Goal: Navigation & Orientation: Find specific page/section

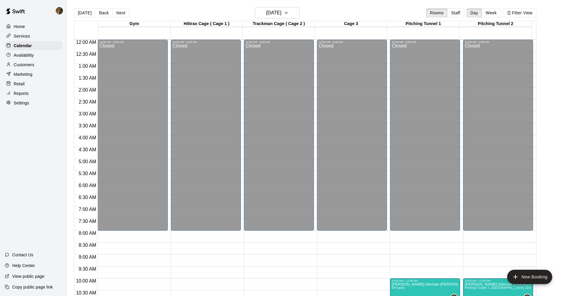
scroll to position [136, 0]
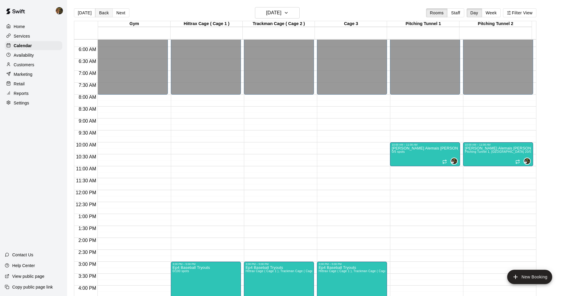
click at [106, 15] on button "Back" at bounding box center [104, 12] width 18 height 9
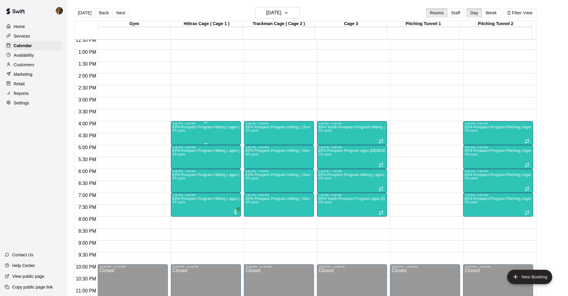
scroll to position [309, 0]
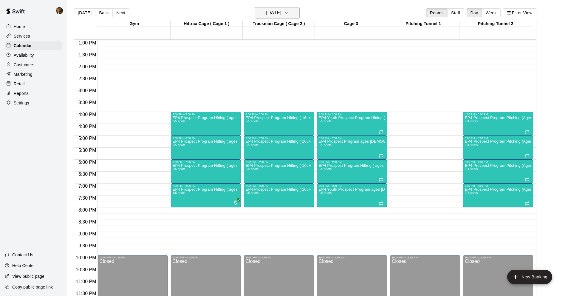
click at [260, 10] on button "[DATE]" at bounding box center [277, 12] width 45 height 11
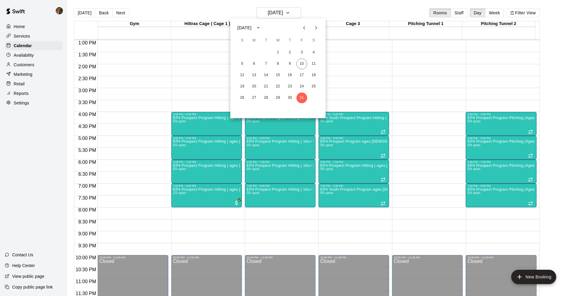
click at [296, 63] on div "5 6 7 8 9 10 11" at bounding box center [277, 63] width 95 height 11
click at [300, 62] on button "10" at bounding box center [302, 63] width 11 height 11
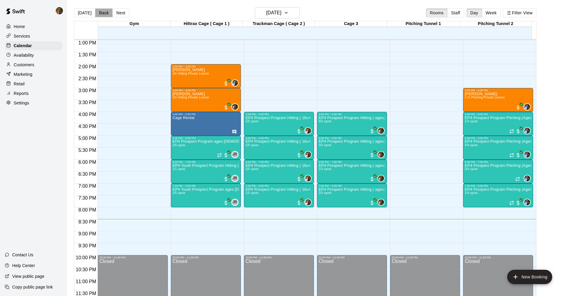
click at [101, 14] on button "Back" at bounding box center [104, 12] width 18 height 9
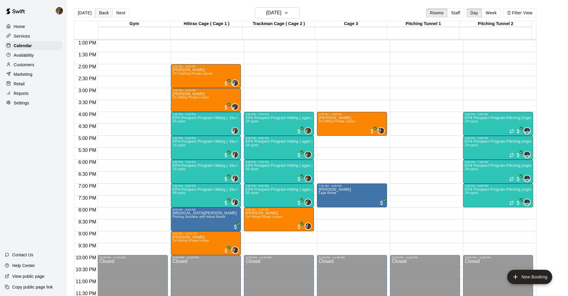
click at [101, 10] on button "Back" at bounding box center [104, 12] width 18 height 9
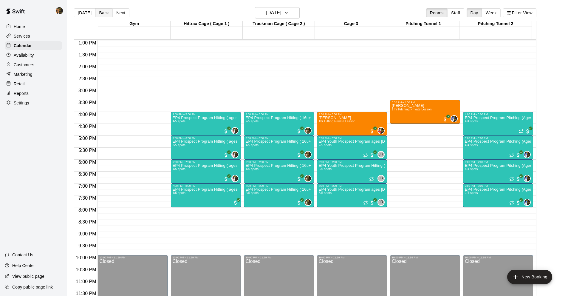
click at [102, 12] on button "Back" at bounding box center [104, 12] width 18 height 9
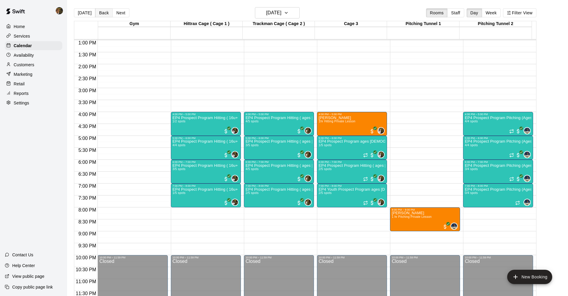
click at [107, 10] on button "Back" at bounding box center [104, 12] width 18 height 9
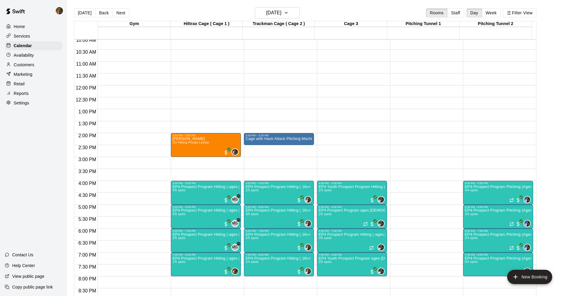
scroll to position [251, 0]
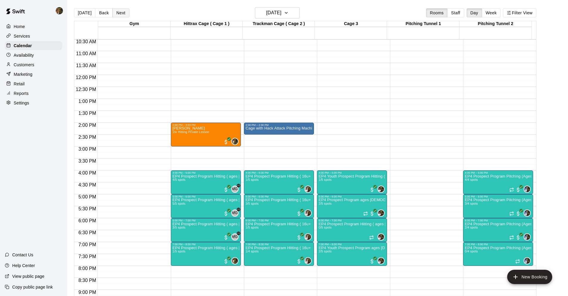
click at [115, 12] on button "Next" at bounding box center [120, 12] width 17 height 9
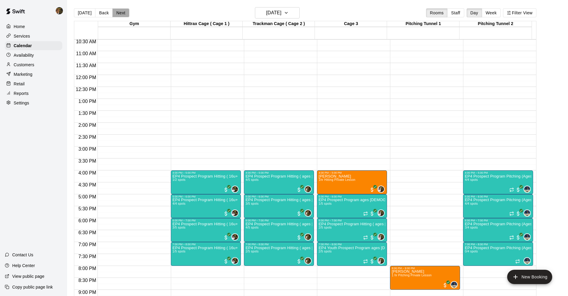
click at [115, 12] on button "Next" at bounding box center [120, 12] width 17 height 9
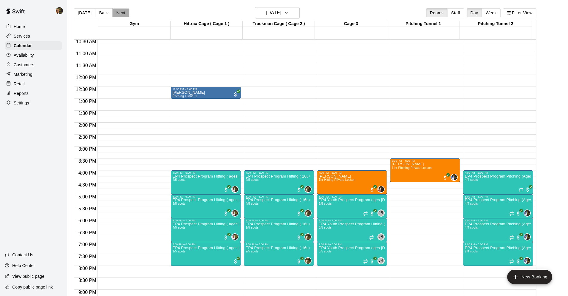
click at [115, 12] on button "Next" at bounding box center [120, 12] width 17 height 9
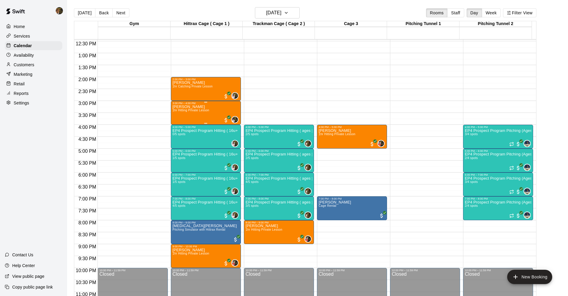
scroll to position [309, 0]
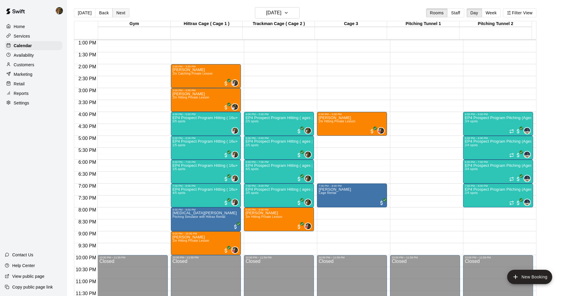
click at [119, 15] on button "Next" at bounding box center [120, 12] width 17 height 9
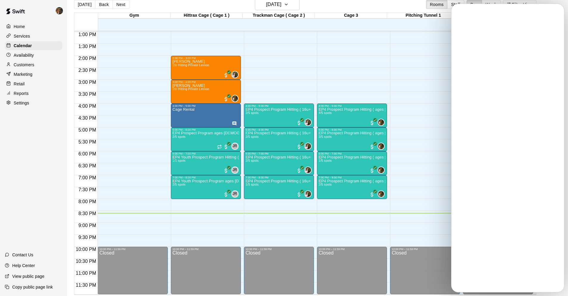
scroll to position [10, 0]
